Goal: Information Seeking & Learning: Learn about a topic

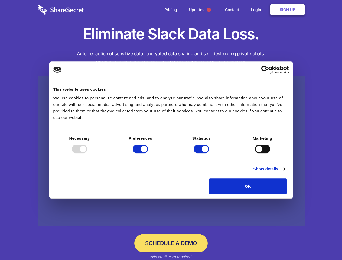
click at [87, 153] on div at bounding box center [79, 149] width 15 height 9
click at [148, 153] on input "Preferences" at bounding box center [140, 149] width 15 height 9
checkbox input "false"
click at [202, 153] on input "Statistics" at bounding box center [201, 149] width 15 height 9
checkbox input "false"
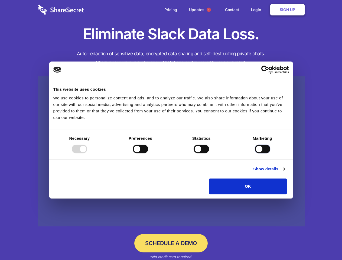
click at [255, 153] on input "Marketing" at bounding box center [262, 149] width 15 height 9
checkbox input "true"
click at [285, 172] on link "Show details" at bounding box center [268, 169] width 31 height 7
click at [0, 0] on li "Necessary 7 Necessary cookies help make a website usable by enabling basic func…" at bounding box center [0, 0] width 0 height 0
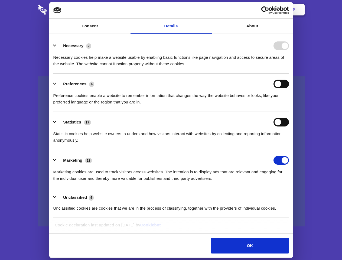
click at [209, 10] on span "1" at bounding box center [209, 10] width 4 height 4
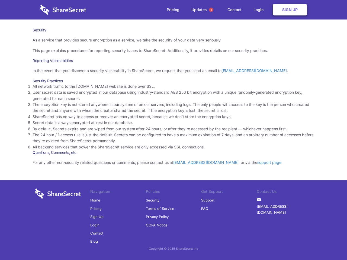
click at [173, 130] on li "By default, Secrets expire and are wiped from our system after 24 hours, or aft…" at bounding box center [174, 129] width 282 height 6
click at [211, 10] on span "1" at bounding box center [211, 10] width 4 height 4
